Goal: Transaction & Acquisition: Purchase product/service

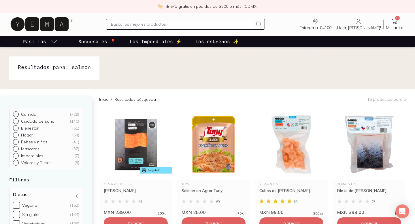
click at [142, 25] on input "text" at bounding box center [182, 24] width 142 height 7
type input "pan"
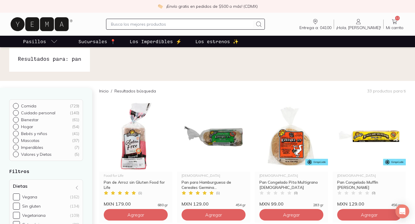
scroll to position [5, 0]
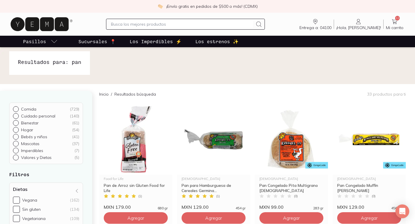
click at [177, 23] on input "text" at bounding box center [182, 24] width 142 height 7
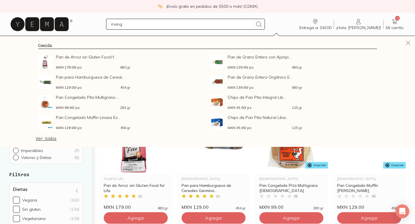
type input "mango"
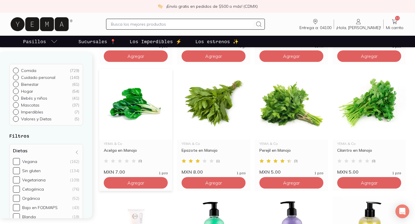
scroll to position [428, 0]
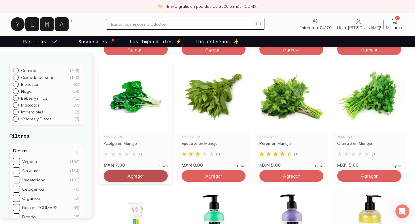
click at [162, 176] on icon at bounding box center [161, 176] width 3 height 3
type input "3"
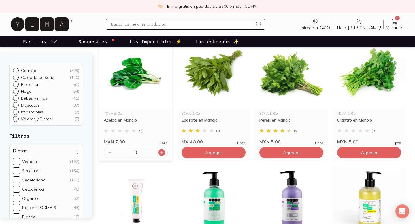
scroll to position [452, 0]
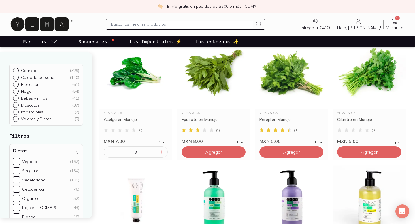
click at [163, 27] on input "text" at bounding box center [182, 24] width 142 height 7
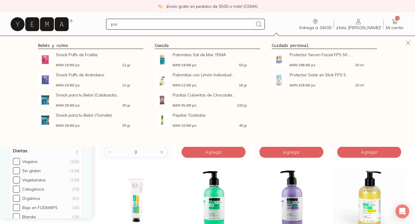
type input "poro"
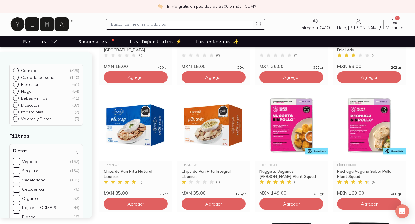
scroll to position [402, 0]
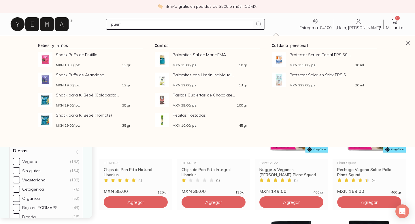
type input "puerro"
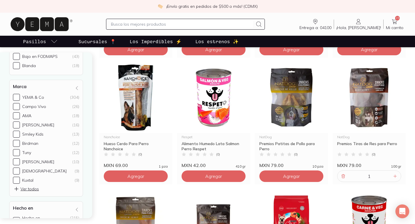
scroll to position [316, 0]
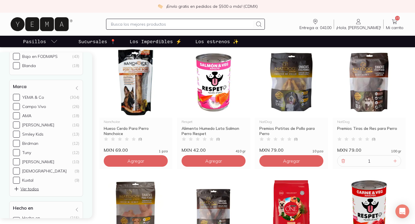
click at [396, 20] on span "15" at bounding box center [397, 18] width 5 height 5
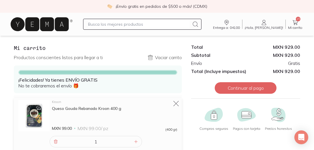
scroll to position [10, 0]
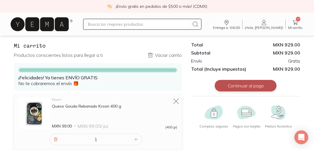
click at [237, 89] on button "Continuar al pago" at bounding box center [246, 86] width 62 height 12
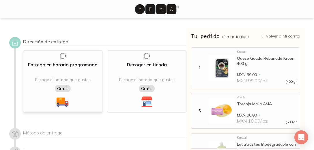
click at [62, 59] on div "Entrega en horario programado Escoge el horario que gustes Gratis" at bounding box center [62, 81] width 79 height 62
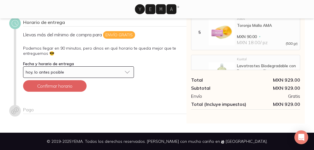
scroll to position [100, 0]
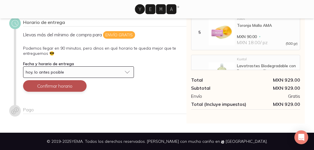
click at [63, 88] on button "Confirmar horario" at bounding box center [54, 86] width 63 height 12
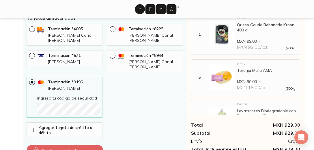
scroll to position [225, 0]
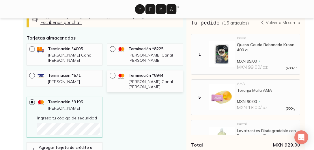
click at [112, 76] on input "radio" at bounding box center [112, 75] width 5 height 5
radio input "true"
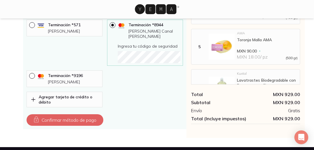
scroll to position [285, 0]
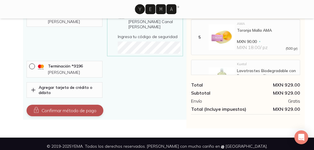
click at [90, 107] on button "Confirmar método de pago" at bounding box center [65, 111] width 77 height 12
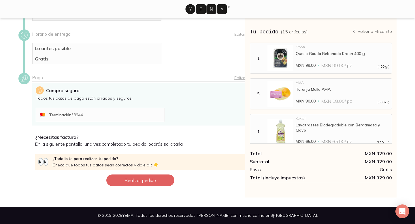
scroll to position [88, 0]
click at [148, 183] on button "Realizar pedido" at bounding box center [140, 181] width 68 height 12
